Goal: Information Seeking & Learning: Find specific page/section

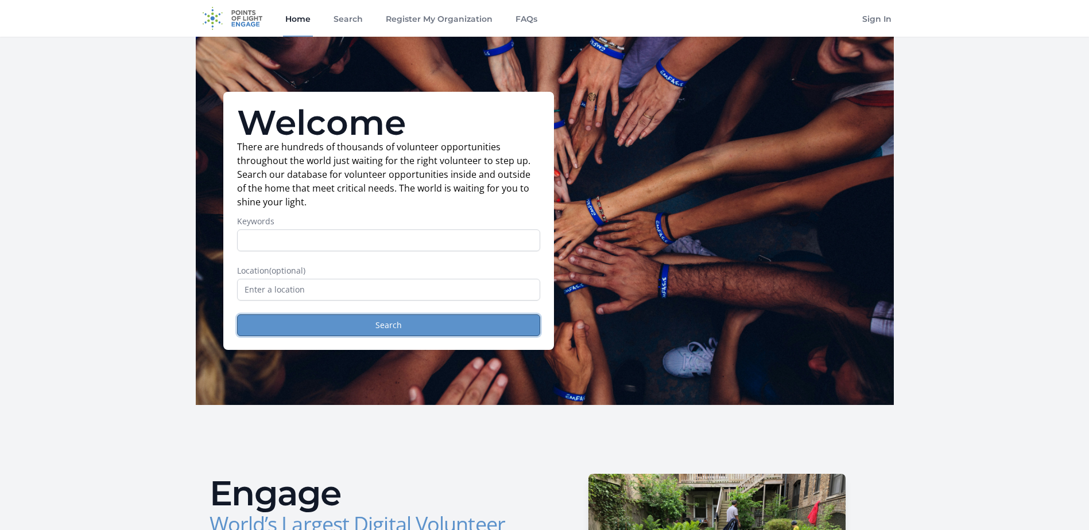
click at [386, 327] on button "Search" at bounding box center [388, 325] width 303 height 22
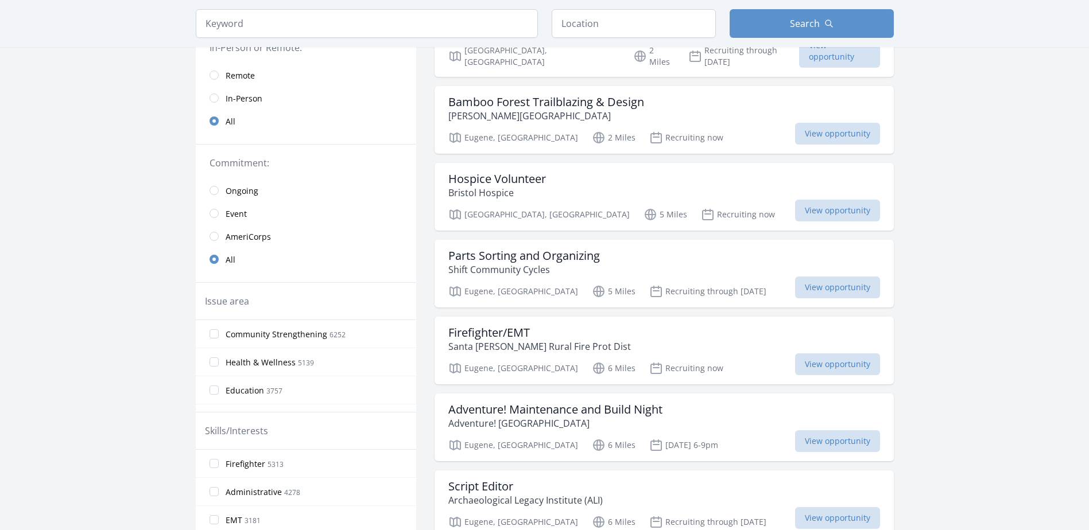
scroll to position [172, 0]
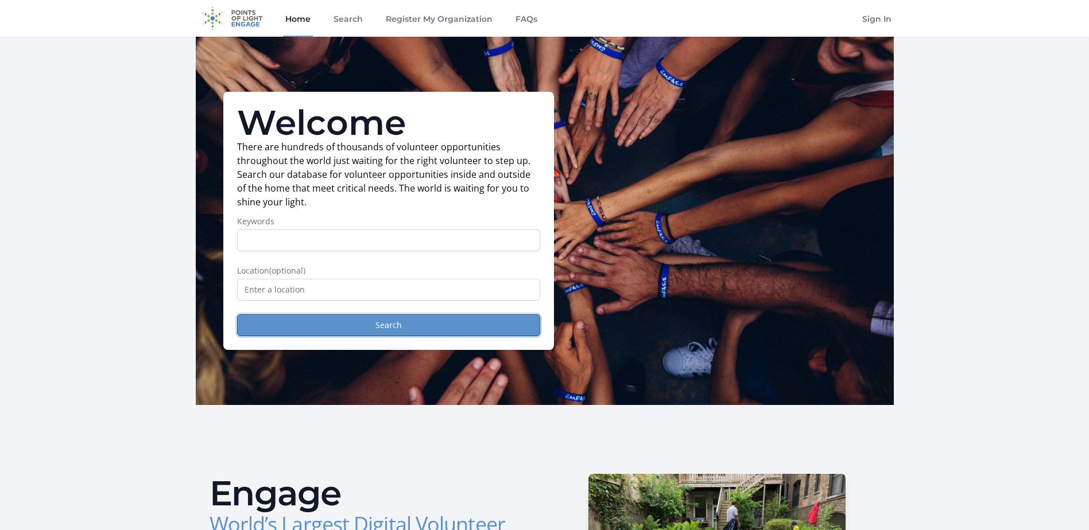
click at [324, 326] on button "Search" at bounding box center [388, 325] width 303 height 22
